Goal: Information Seeking & Learning: Learn about a topic

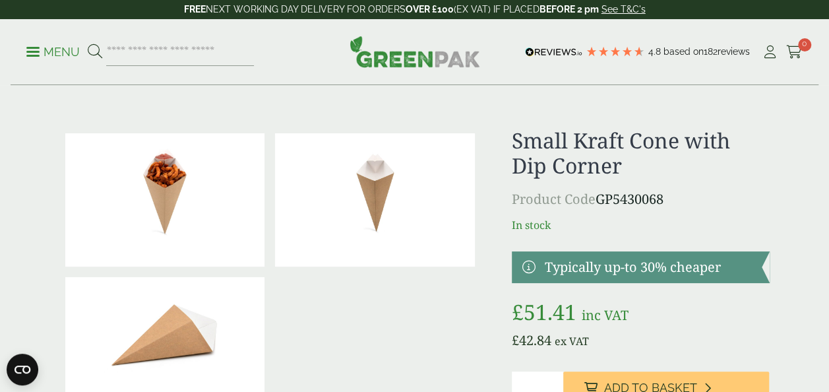
click at [143, 186] on img at bounding box center [165, 199] width 200 height 133
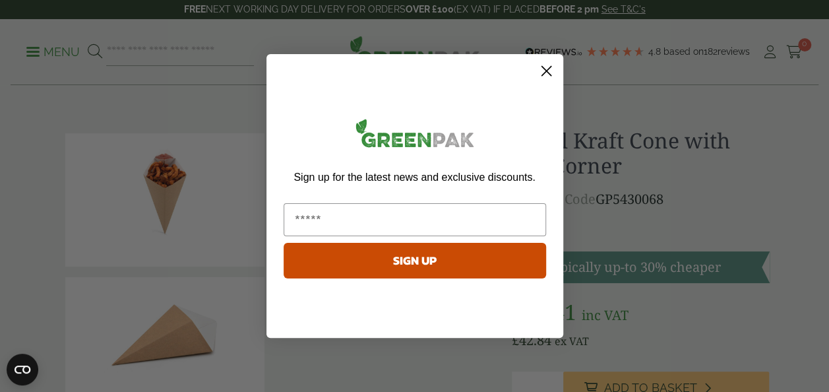
click at [546, 66] on circle "Close dialog" at bounding box center [546, 71] width 22 height 22
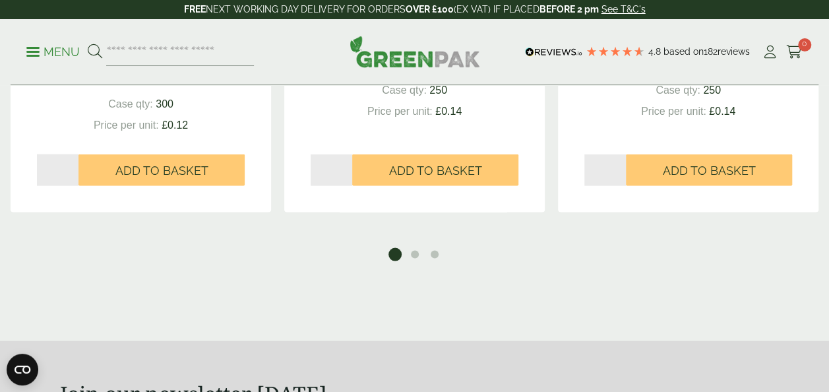
scroll to position [1320, 0]
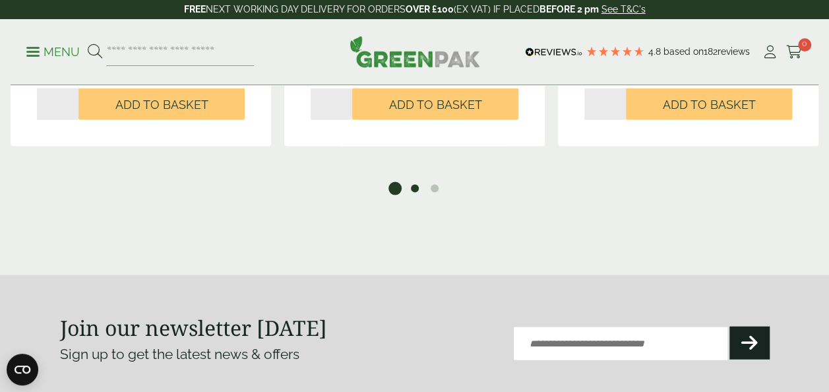
click at [416, 189] on button "2" at bounding box center [414, 188] width 13 height 13
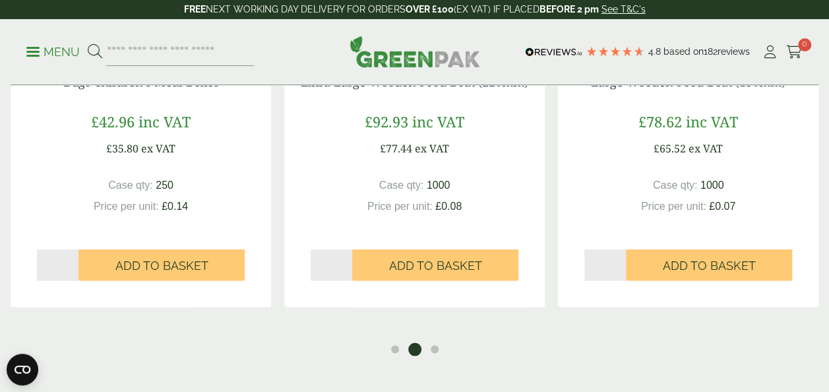
scroll to position [1188, 0]
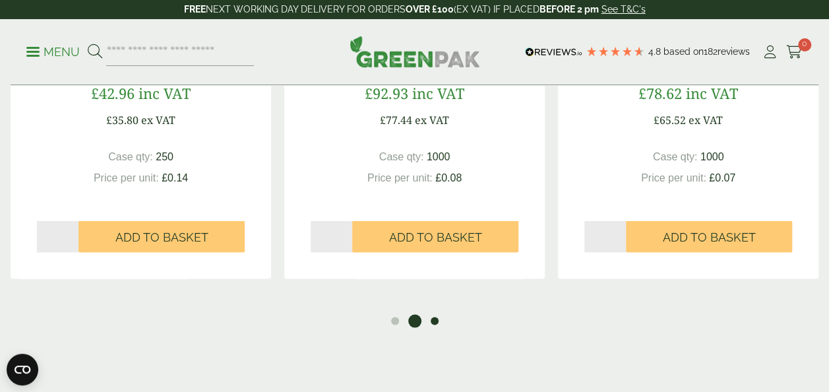
click at [433, 320] on button "3" at bounding box center [434, 320] width 13 height 13
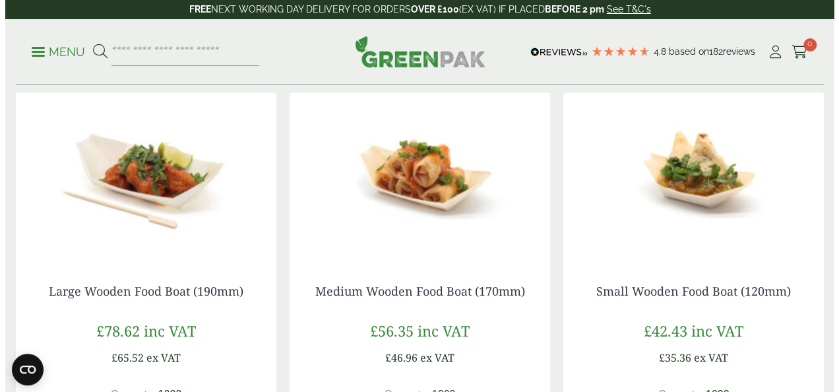
scroll to position [924, 0]
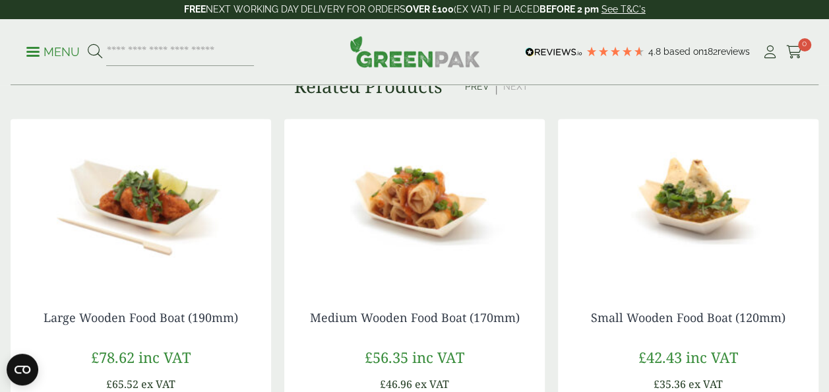
click at [38, 49] on p "Menu" at bounding box center [52, 52] width 53 height 16
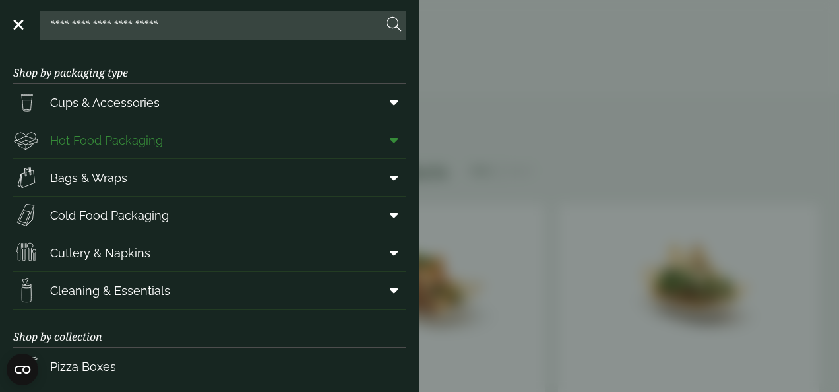
click at [390, 144] on icon at bounding box center [394, 139] width 9 height 13
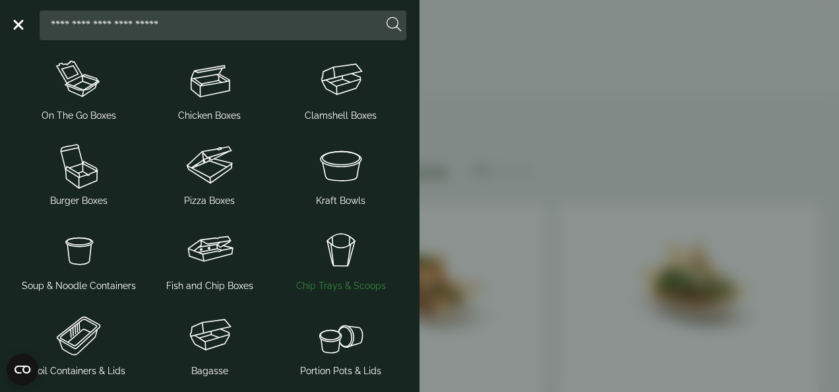
scroll to position [264, 0]
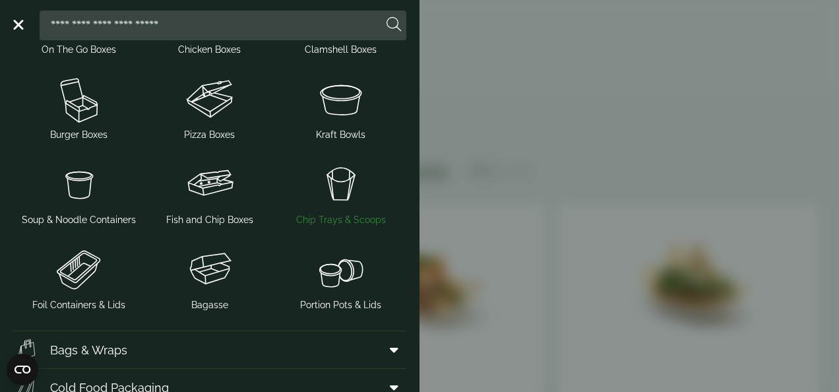
click at [327, 189] on img at bounding box center [340, 184] width 121 height 53
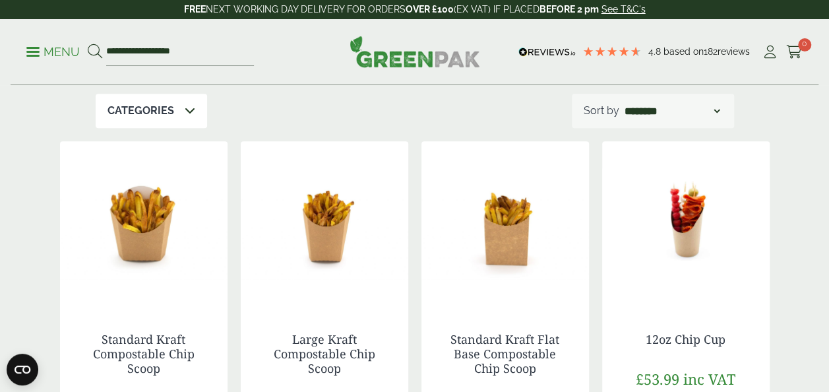
scroll to position [330, 0]
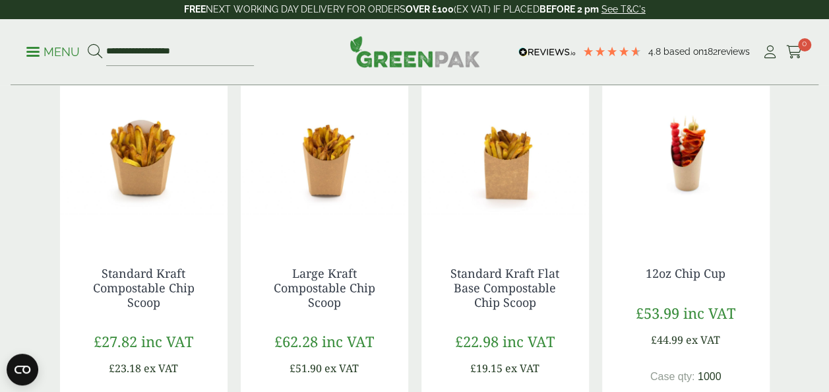
click at [698, 190] on img at bounding box center [686, 157] width 168 height 165
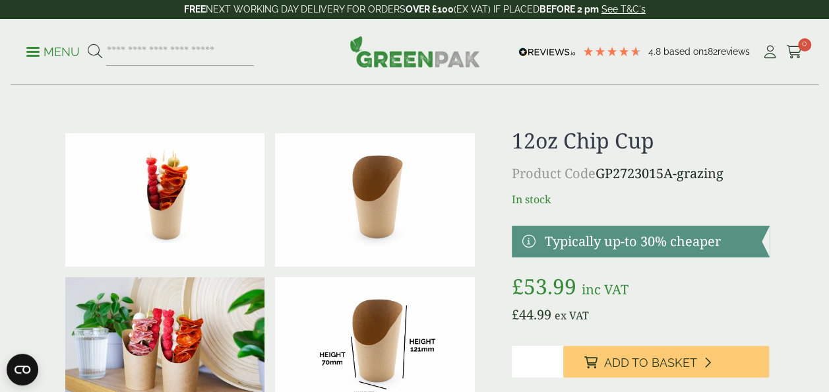
scroll to position [66, 0]
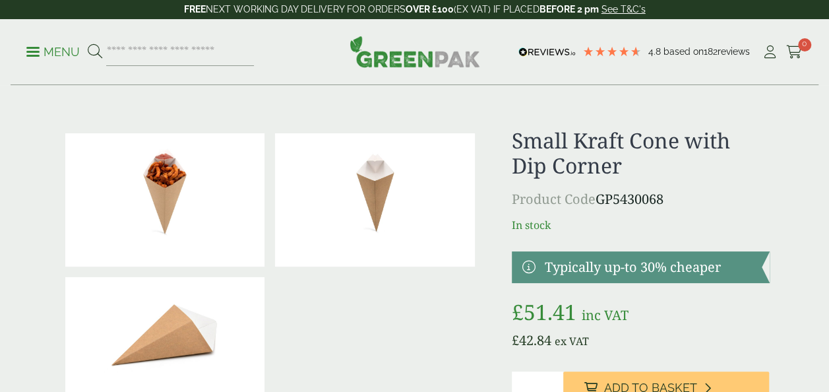
click at [31, 53] on p "Menu" at bounding box center [52, 52] width 53 height 16
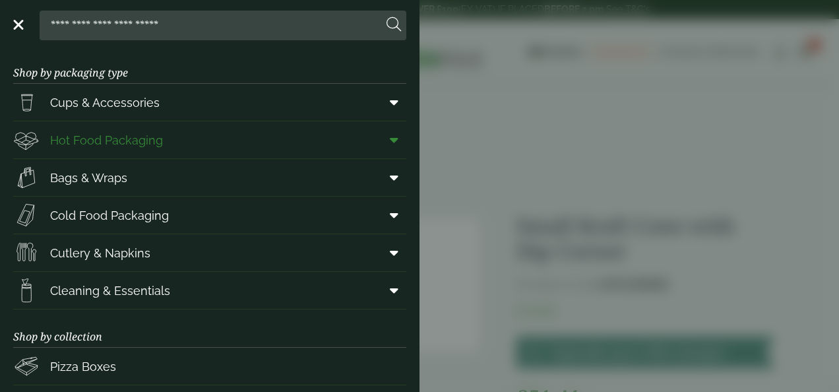
click at [390, 136] on icon at bounding box center [394, 139] width 9 height 13
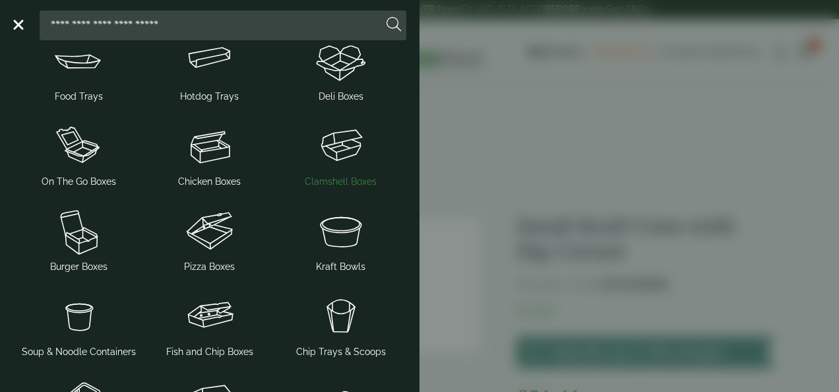
scroll to position [198, 0]
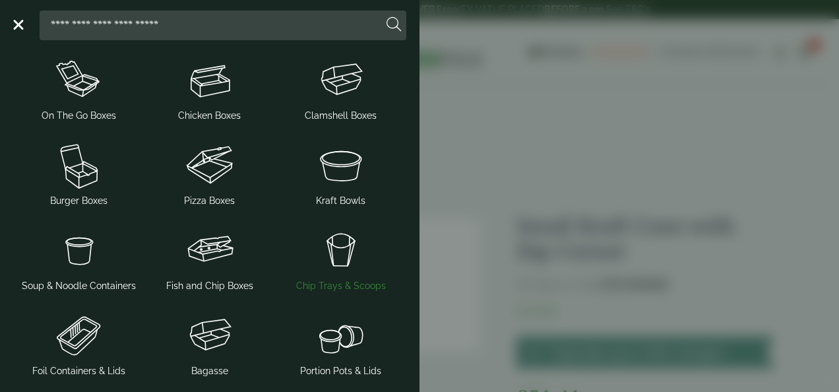
click at [328, 248] on img at bounding box center [340, 250] width 121 height 53
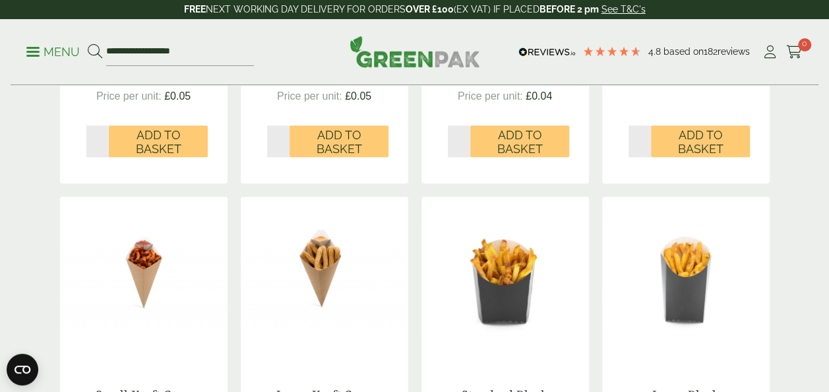
scroll to position [462, 0]
